Goal: Task Accomplishment & Management: Manage account settings

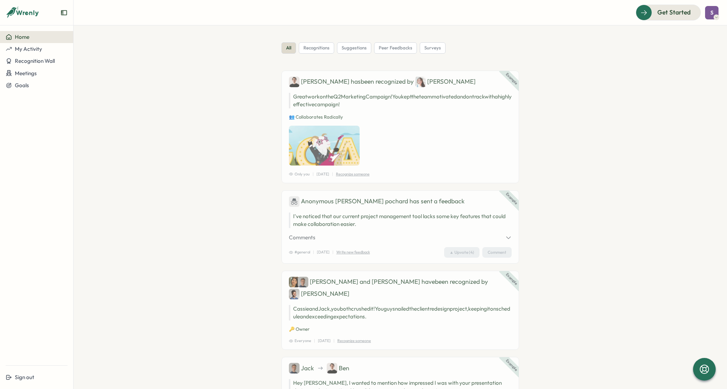
click at [709, 14] on div "S" at bounding box center [711, 12] width 13 height 13
click at [661, 15] on span "Get Started" at bounding box center [663, 12] width 33 height 9
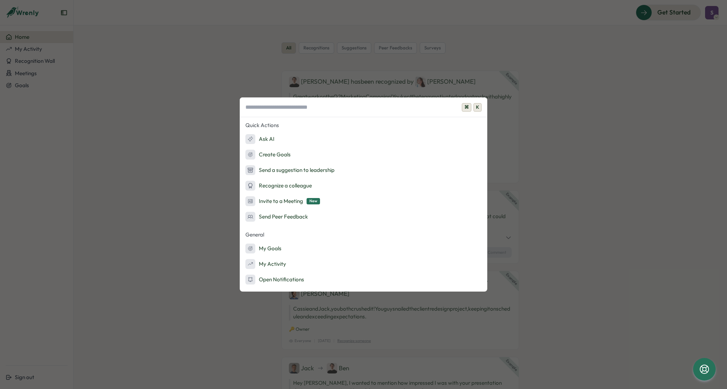
click at [561, 123] on div "⌘ K Quick Actions Ask AI Create Goals Send a suggestion to leadership Recognize…" at bounding box center [363, 194] width 727 height 389
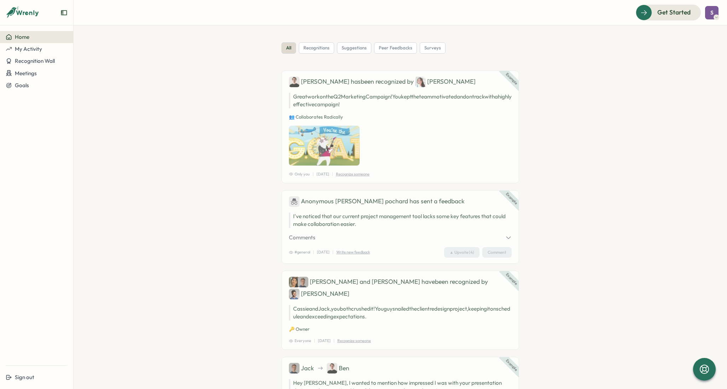
click at [707, 15] on div "S" at bounding box center [711, 12] width 13 height 13
click at [699, 34] on div "Edit Profile" at bounding box center [699, 35] width 35 height 8
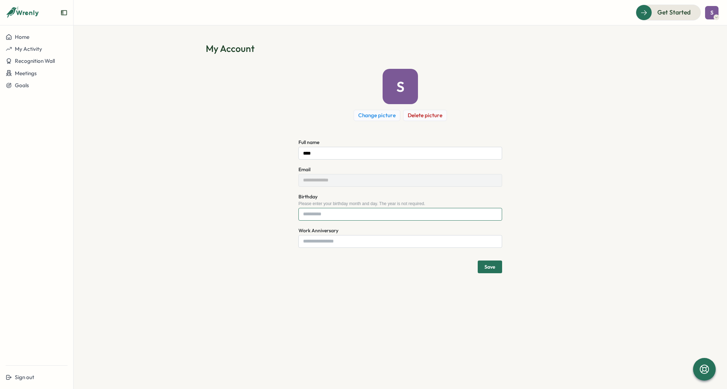
click at [352, 219] on input "Birthday" at bounding box center [400, 214] width 204 height 13
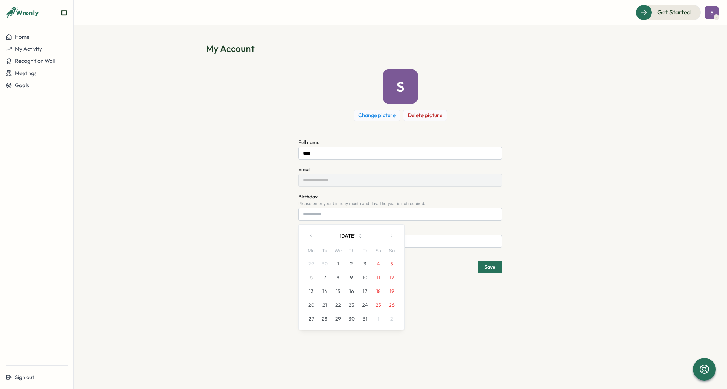
click at [338, 233] on button "[DATE]" at bounding box center [351, 236] width 66 height 14
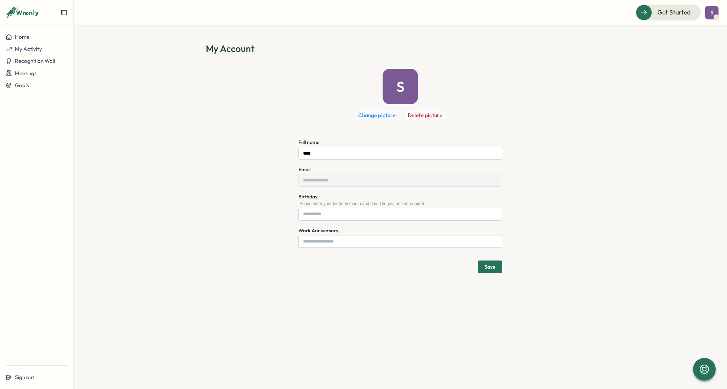
click at [323, 207] on div "Birthday Please enter your birthday month and day. The year is not required. [D…" at bounding box center [400, 207] width 204 height 28
click at [322, 211] on input "Birthday" at bounding box center [400, 214] width 204 height 13
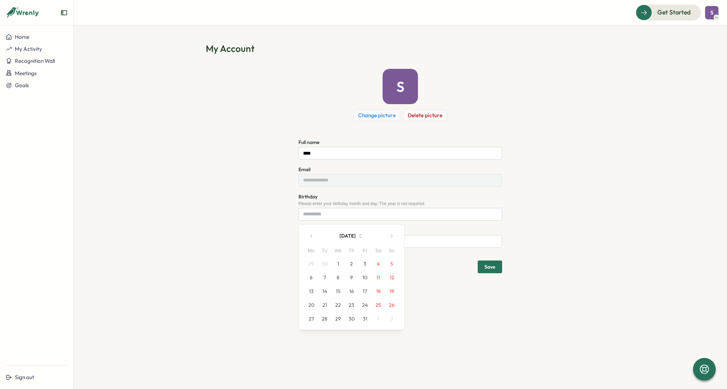
click at [309, 237] on icon "button" at bounding box center [311, 236] width 5 height 5
click at [310, 301] on button "16" at bounding box center [310, 305] width 13 height 13
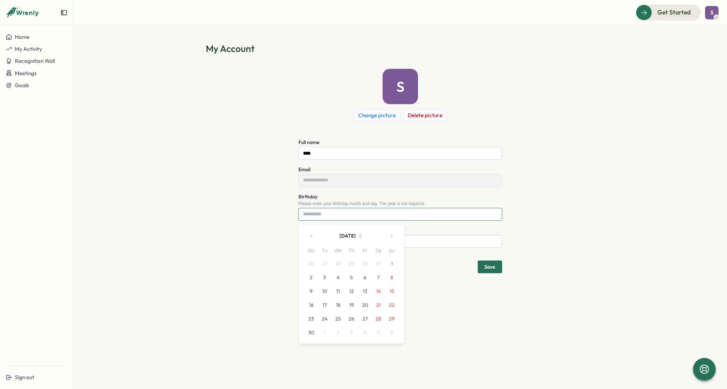
type input "******"
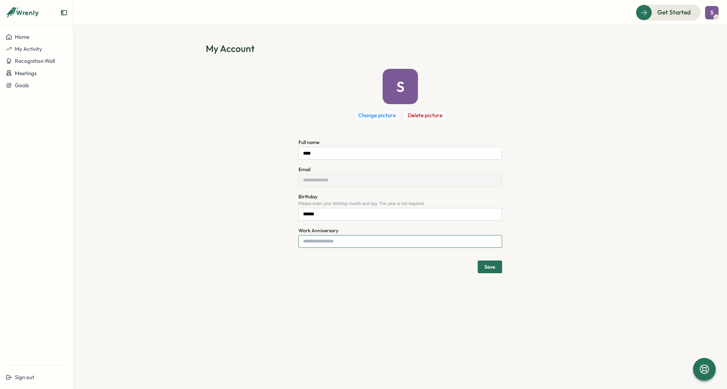
click at [344, 237] on input "Work Anniversary" at bounding box center [400, 241] width 204 height 13
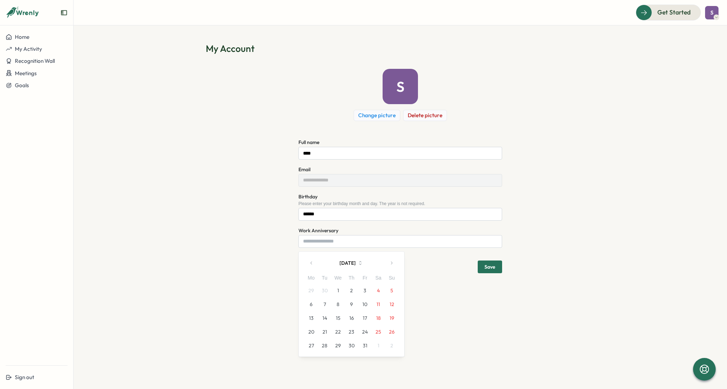
click at [338, 264] on button "[DATE]" at bounding box center [351, 263] width 66 height 14
click at [381, 282] on button "Mar" at bounding box center [382, 282] width 31 height 14
click at [352, 266] on button "[DATE]" at bounding box center [351, 263] width 66 height 14
click at [354, 295] on button "May" at bounding box center [351, 296] width 31 height 14
click at [350, 266] on button "[DATE]" at bounding box center [351, 263] width 66 height 14
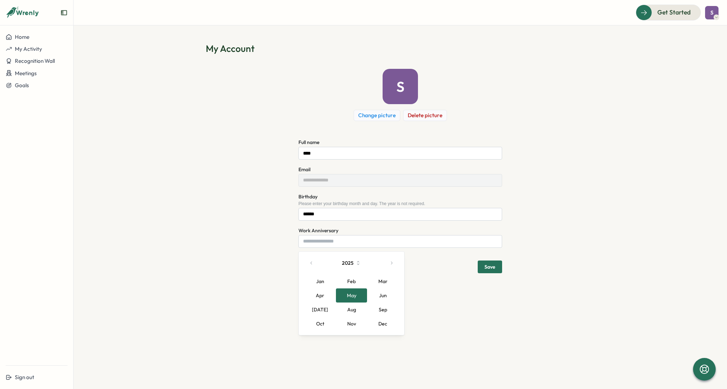
click at [311, 263] on icon "button" at bounding box center [311, 263] width 5 height 5
click at [351, 295] on button "May" at bounding box center [351, 296] width 31 height 14
click at [312, 305] on button "6" at bounding box center [310, 304] width 13 height 13
type input "**********"
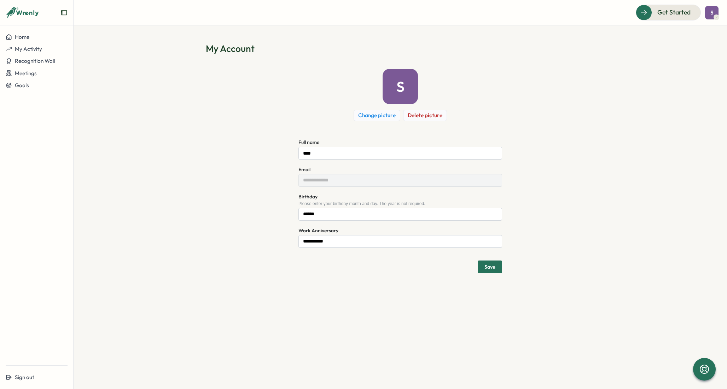
click at [488, 270] on span "Save" at bounding box center [489, 267] width 11 height 12
click at [710, 9] on div "Profile updated Your profile has been successfully updated!" at bounding box center [660, 17] width 113 height 18
click at [710, 13] on icon "Close notification" at bounding box center [711, 13] width 6 height 6
click at [27, 37] on span "Home" at bounding box center [22, 37] width 14 height 7
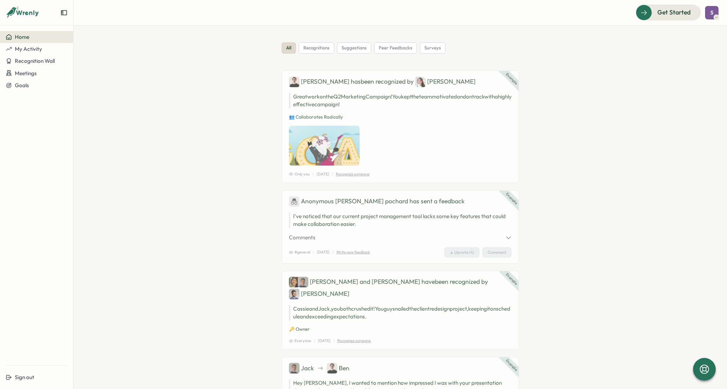
scroll to position [468, 0]
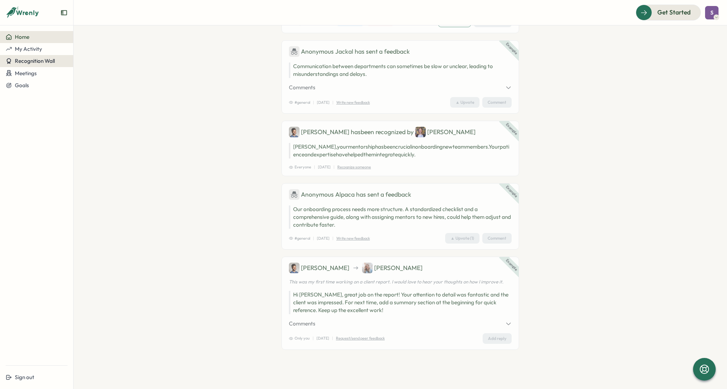
click at [41, 60] on span "Recognition Wall" at bounding box center [35, 61] width 40 height 7
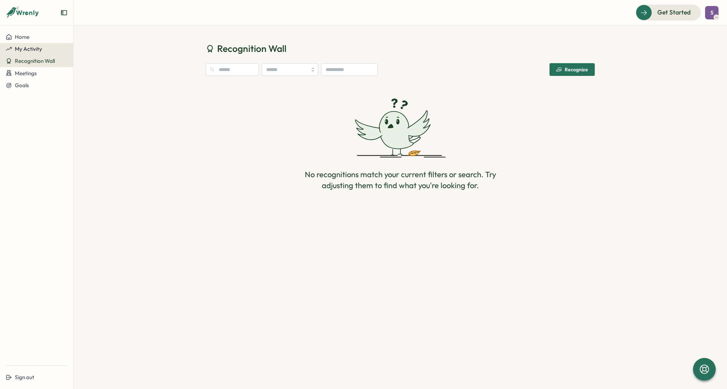
click at [37, 52] on button "My Activity" at bounding box center [36, 49] width 73 height 12
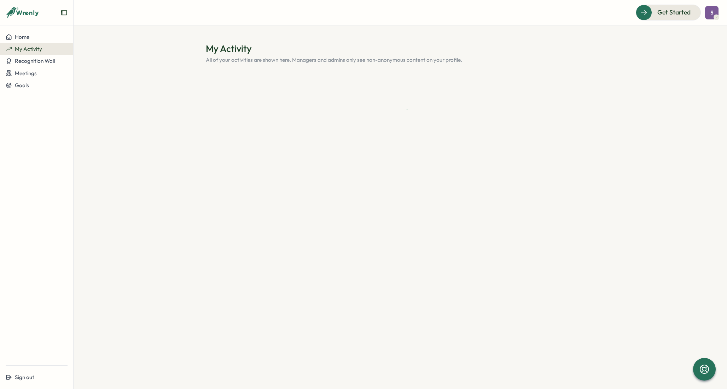
click at [61, 16] on div at bounding box center [36, 16] width 73 height 20
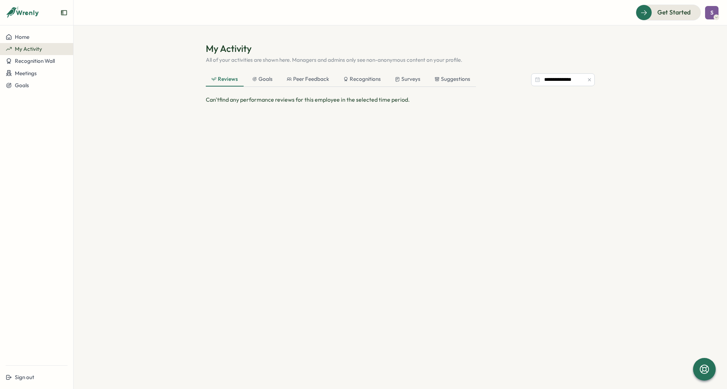
click at [64, 12] on icon "Expand sidebar" at bounding box center [63, 12] width 7 height 7
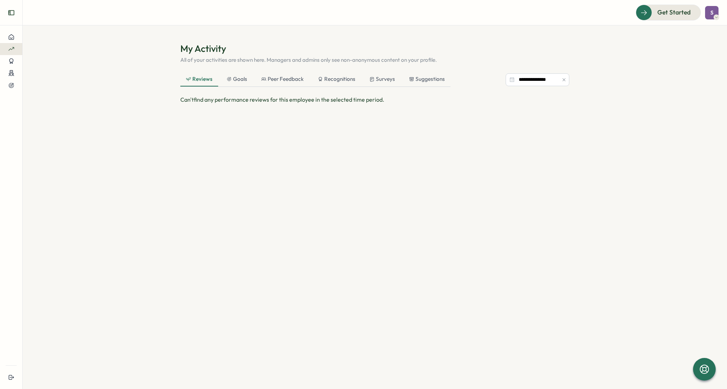
click at [17, 13] on button "Expand sidebar" at bounding box center [11, 13] width 14 height 14
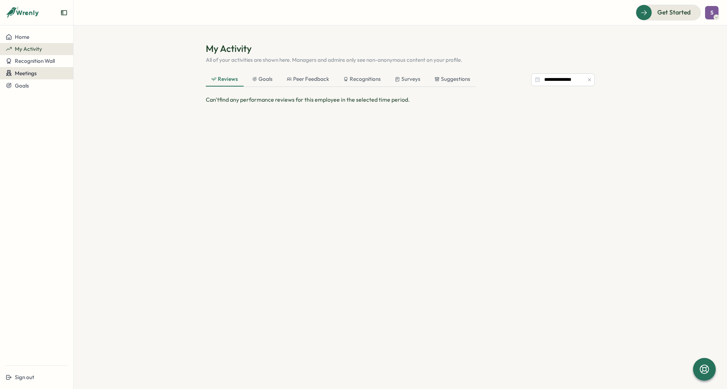
click at [26, 75] on span "Meetings" at bounding box center [26, 73] width 22 height 7
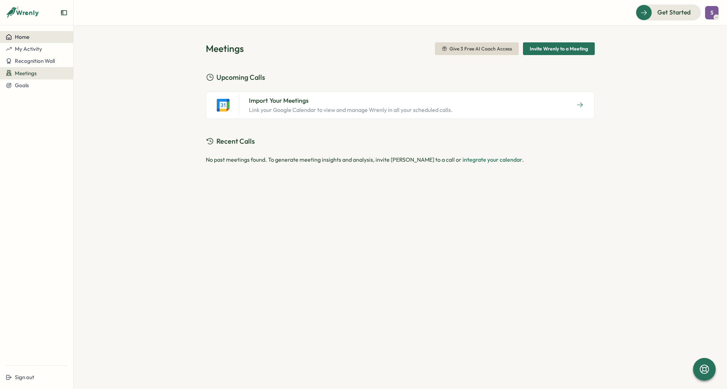
click at [24, 37] on span "Home" at bounding box center [22, 37] width 14 height 7
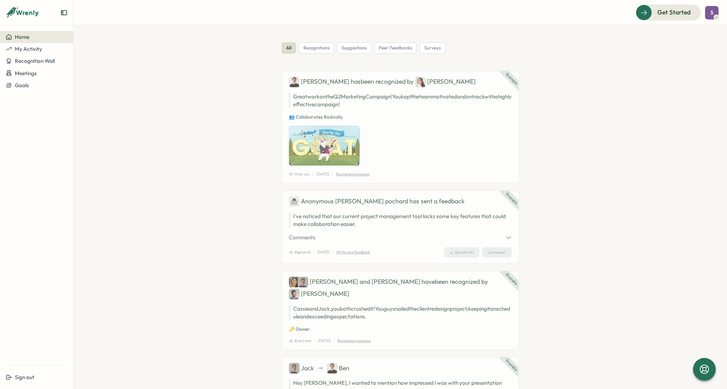
click at [716, 13] on div "S" at bounding box center [711, 12] width 13 height 13
click at [673, 17] on div at bounding box center [668, 12] width 64 height 15
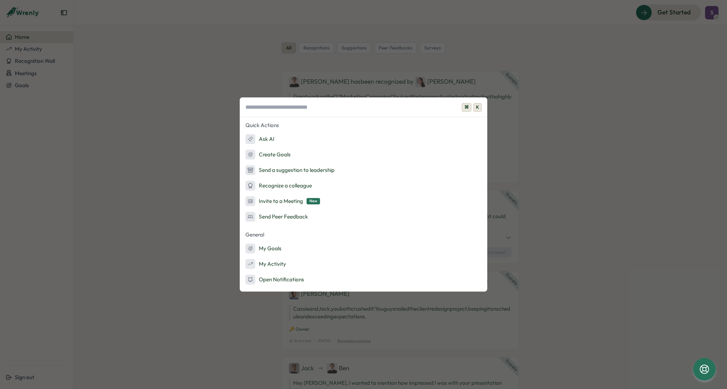
click at [534, 103] on div "⌘ K Quick Actions Ask AI Create Goals Send a suggestion to leadership Recognize…" at bounding box center [363, 194] width 727 height 389
